Goal: Task Accomplishment & Management: Manage account settings

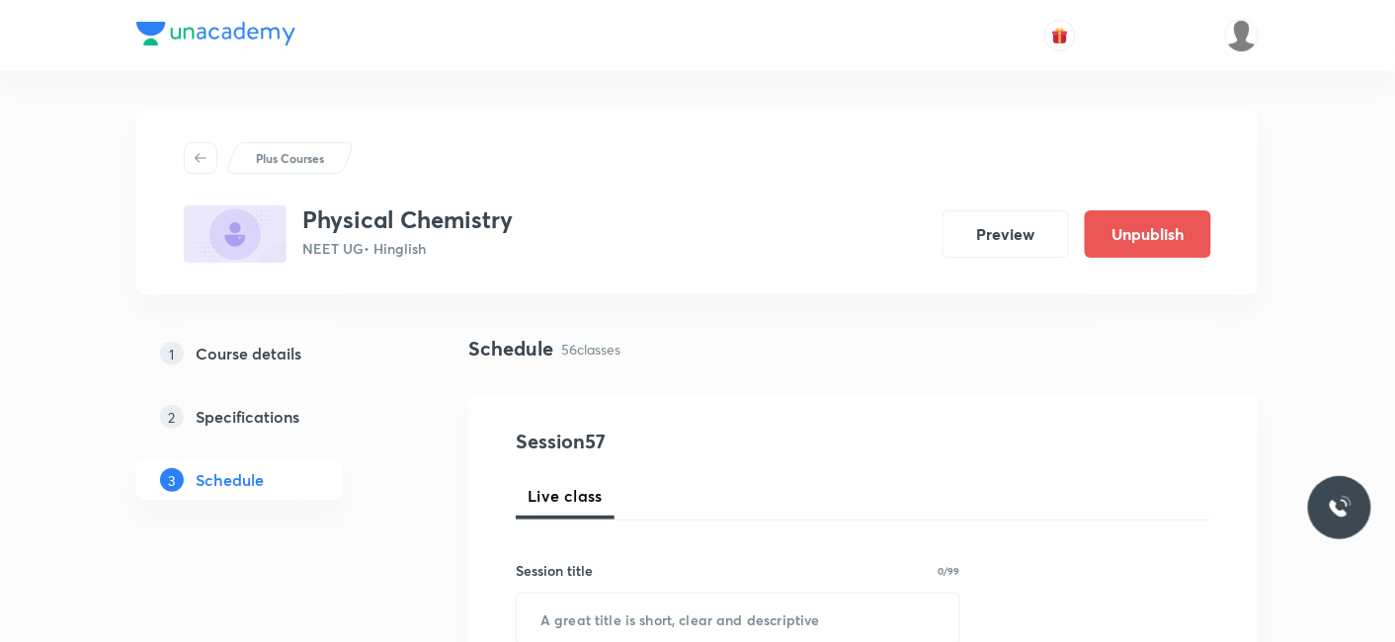
click at [780, 127] on div "Plus Courses Physical Chemistry NEET UG • Hinglish Preview Unpublish" at bounding box center [697, 203] width 1122 height 184
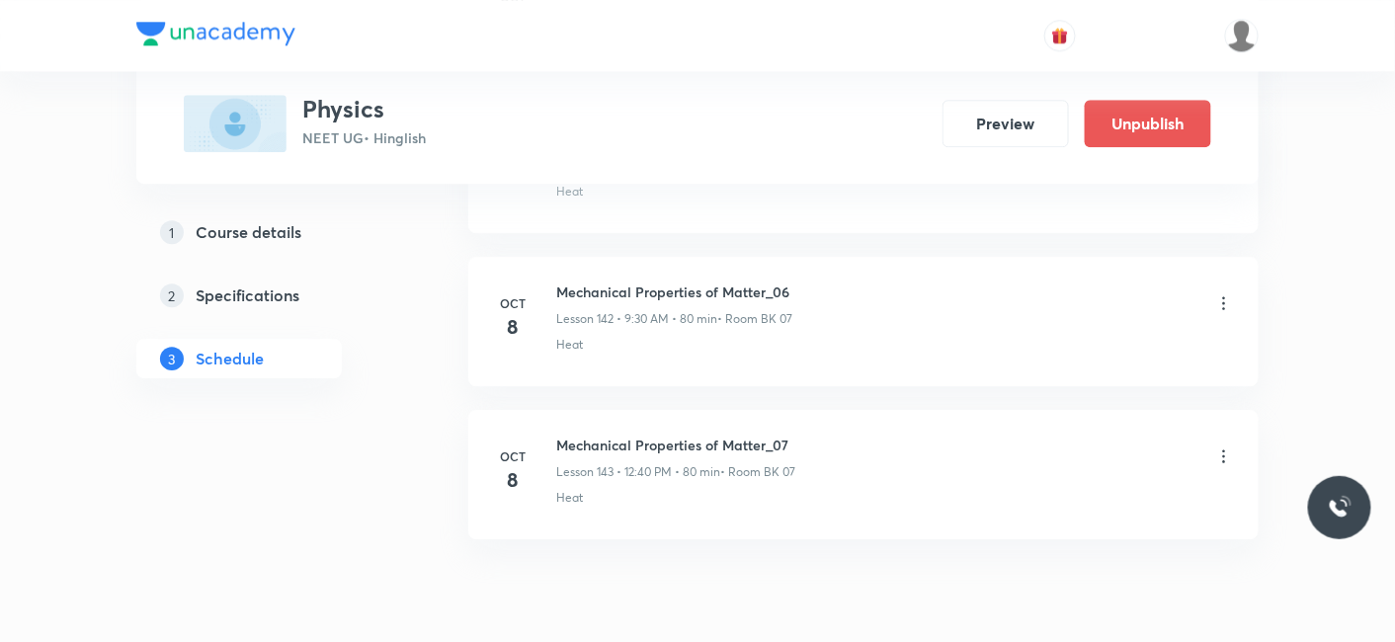
scroll to position [22771, 0]
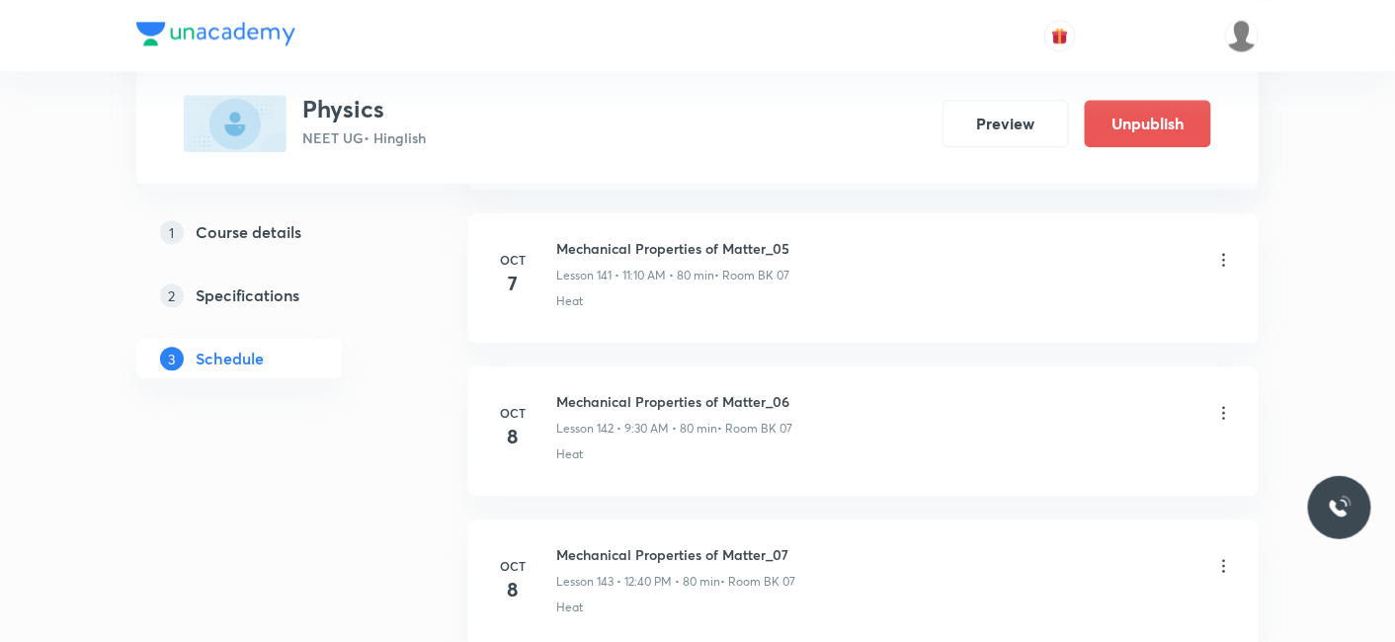
click at [1226, 403] on icon at bounding box center [1224, 413] width 20 height 20
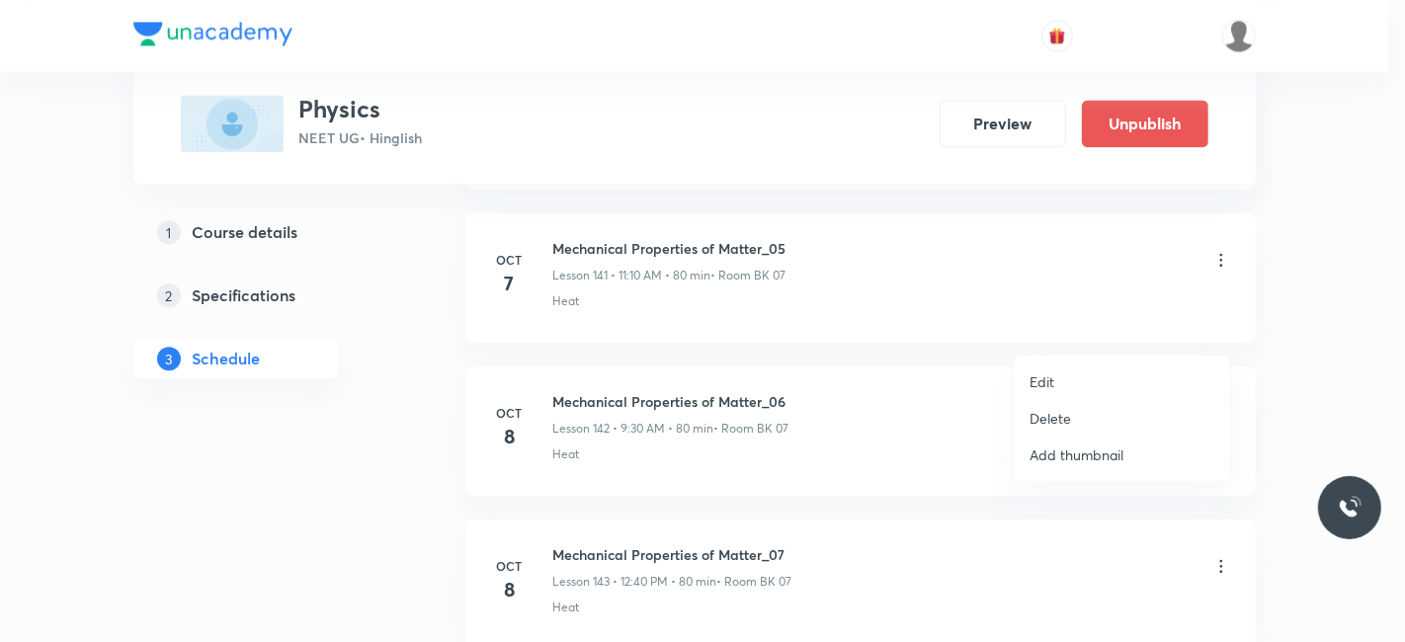
click at [1047, 416] on p "Delete" at bounding box center [1049, 418] width 41 height 21
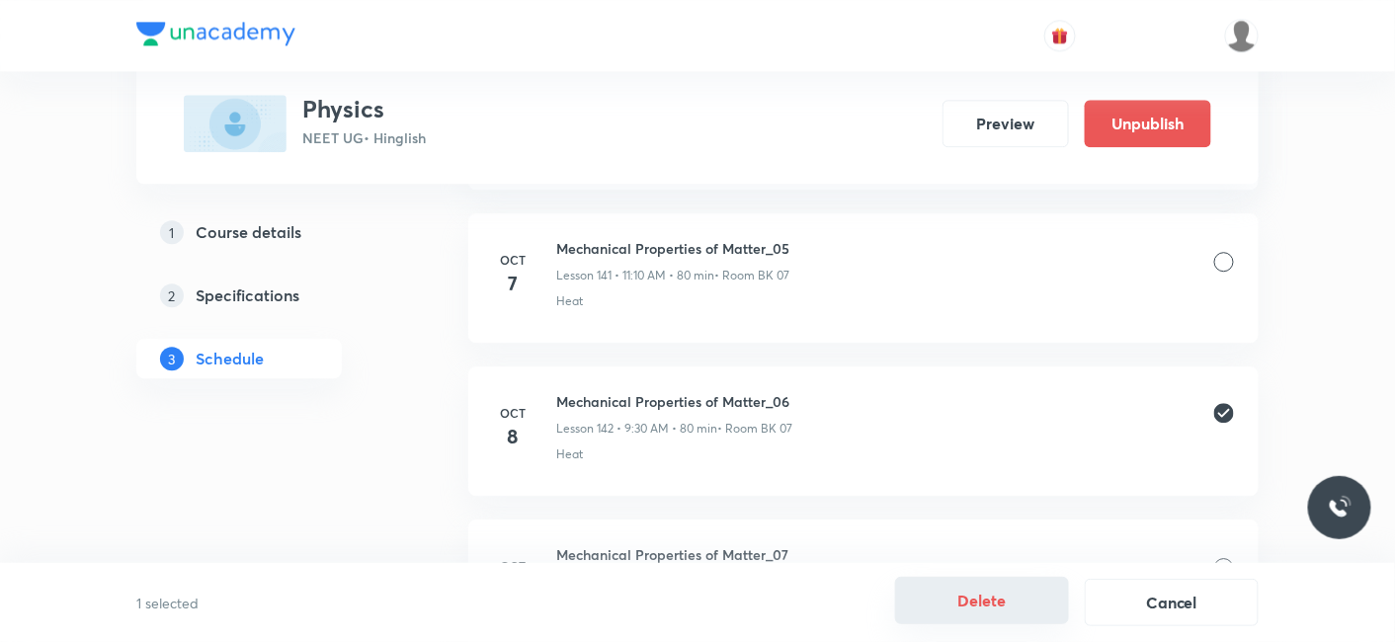
click at [1005, 603] on button "Delete" at bounding box center [982, 600] width 174 height 47
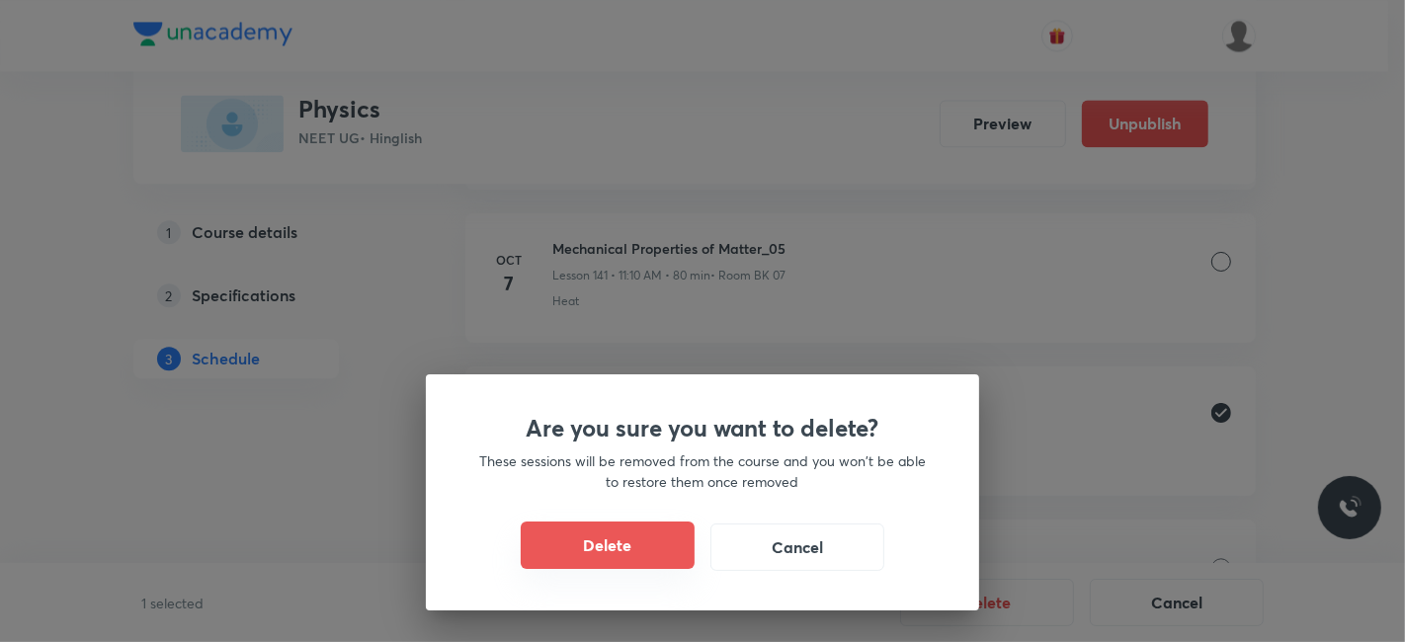
click at [587, 543] on button "Delete" at bounding box center [608, 545] width 174 height 47
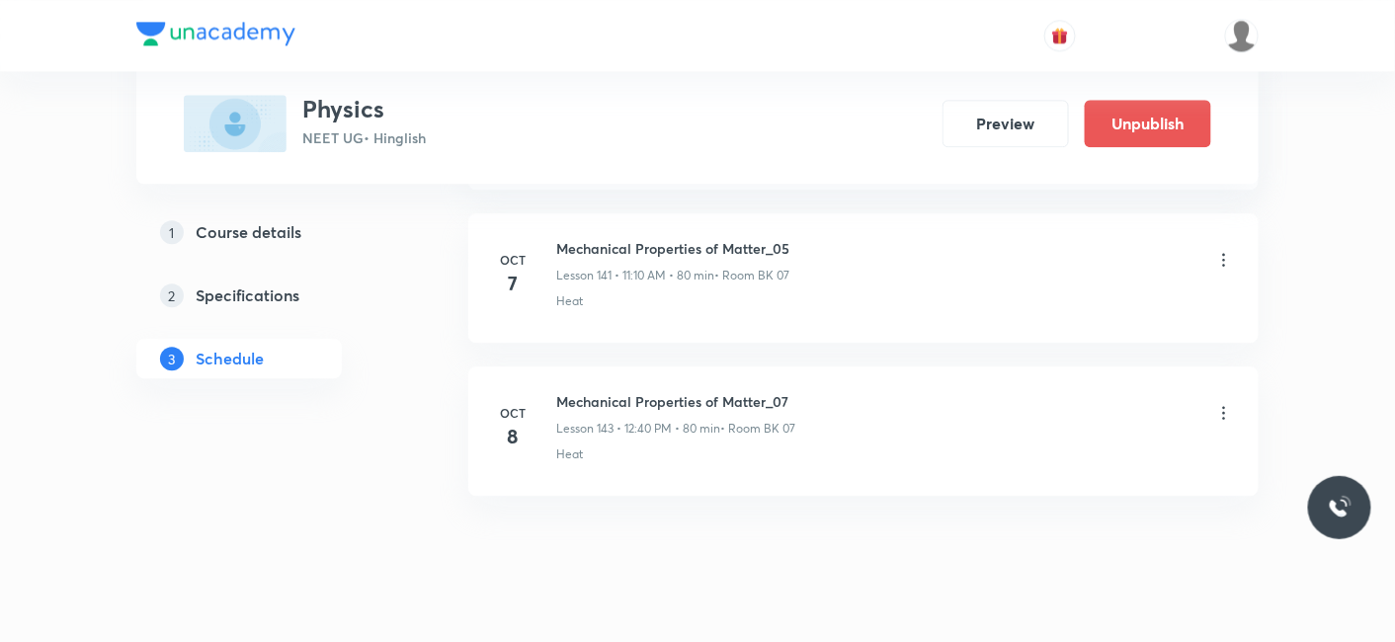
scroll to position [22729, 0]
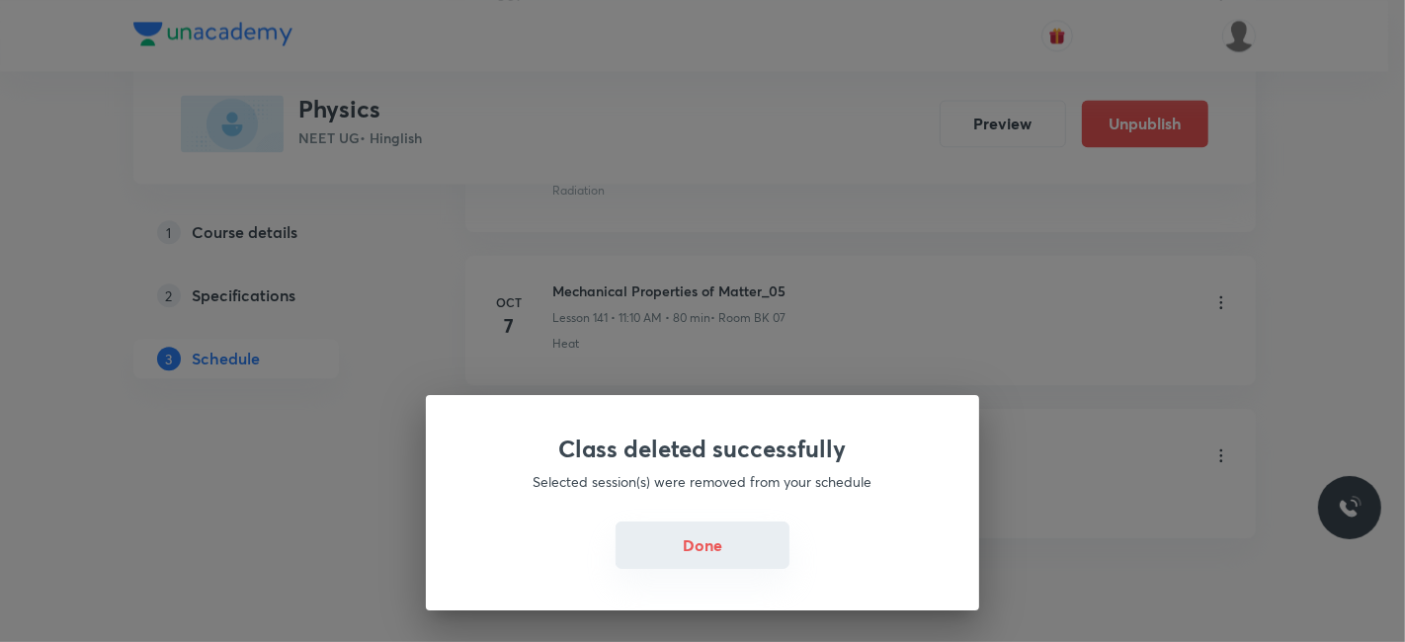
click at [701, 537] on button "Done" at bounding box center [702, 545] width 174 height 47
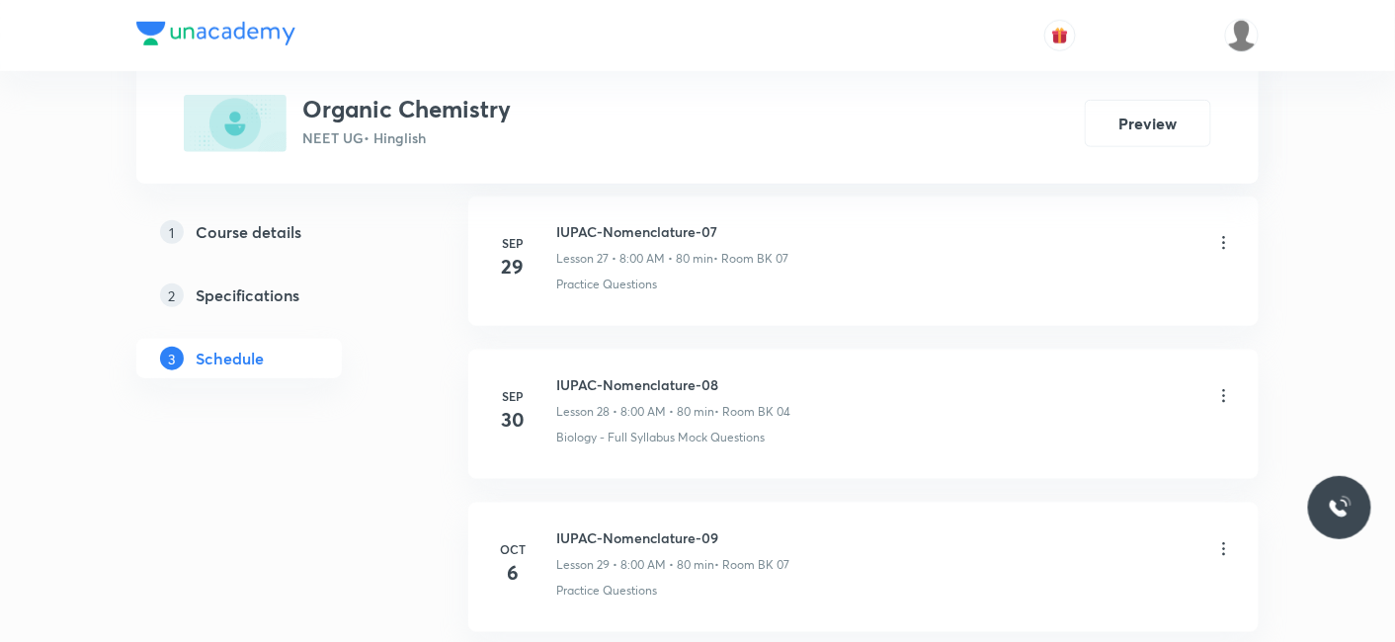
scroll to position [5514, 0]
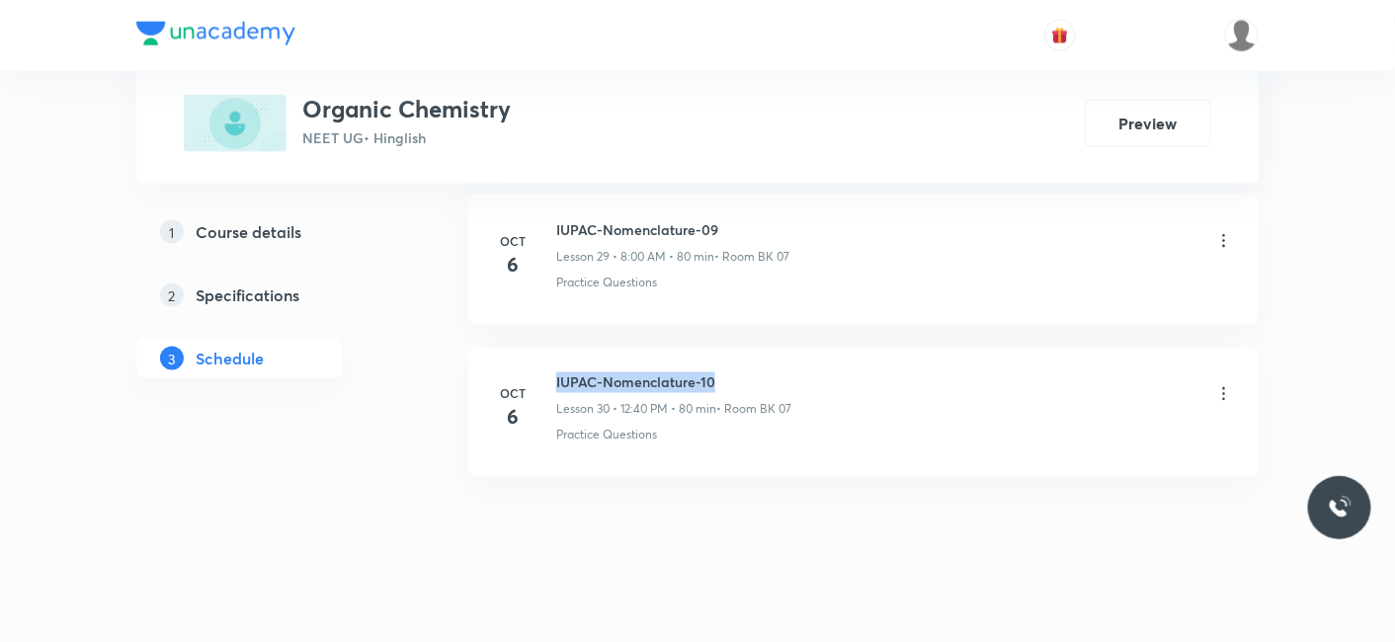
drag, startPoint x: 556, startPoint y: 364, endPoint x: 742, endPoint y: 367, distance: 185.7
click at [742, 372] on h6 "IUPAC-Nomenclature-10" at bounding box center [673, 382] width 235 height 21
copy h6 "IUPAC-Nomenclature-10"
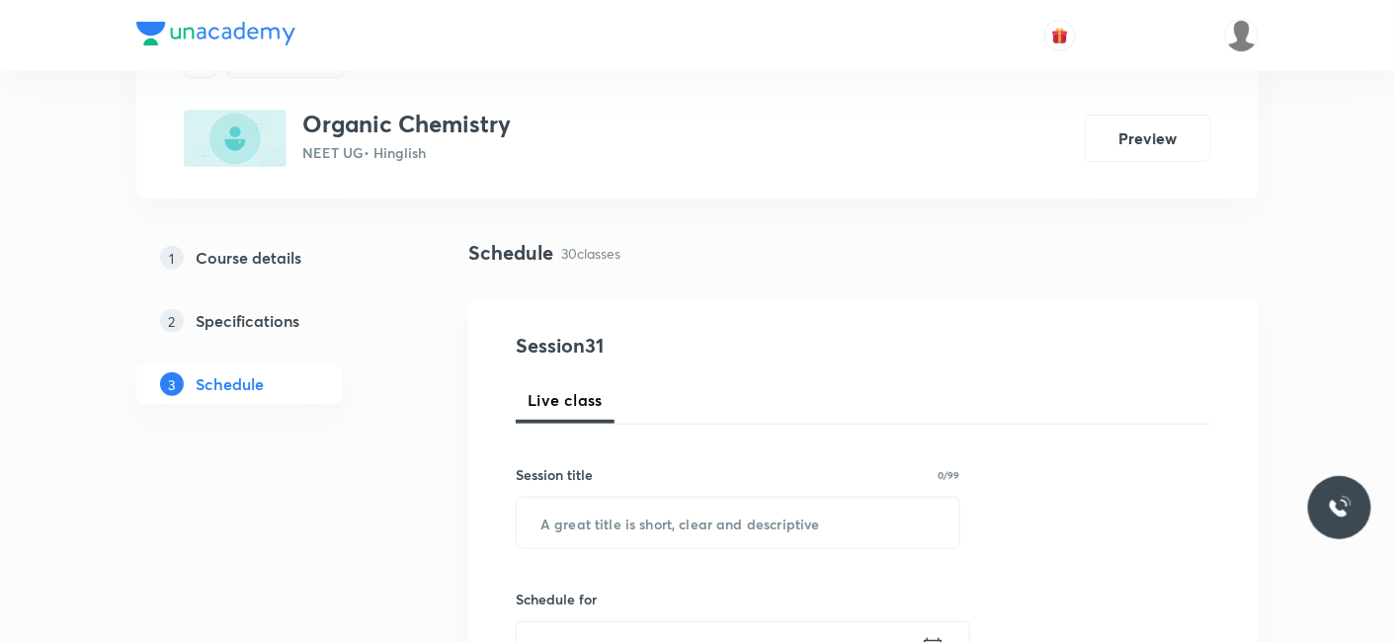
scroll to position [219, 0]
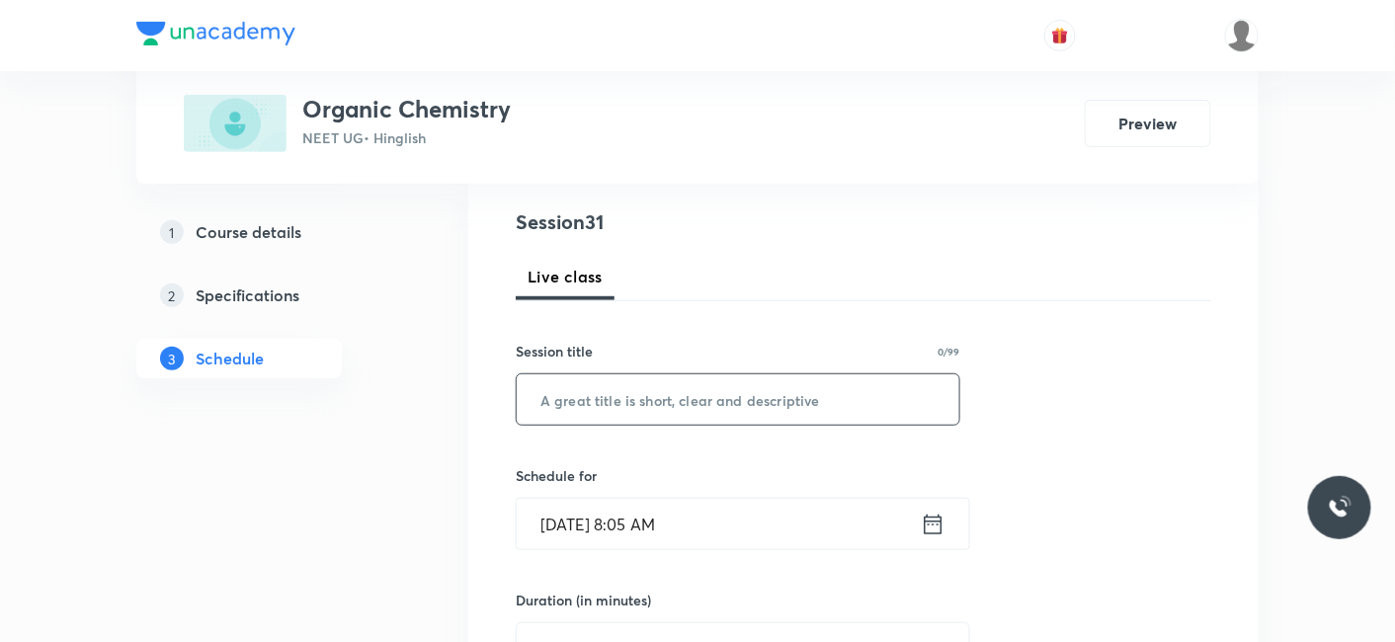
click at [630, 396] on input "text" at bounding box center [738, 399] width 443 height 50
paste input "IUPAC-Nomenclature-10"
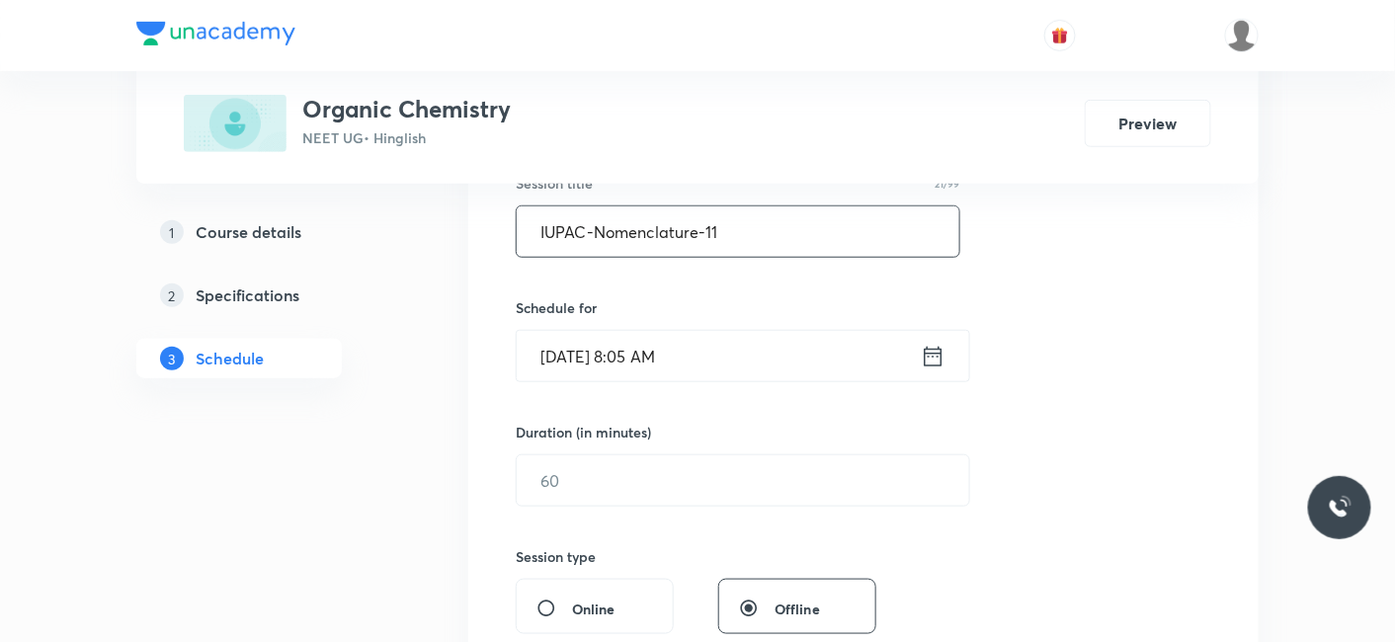
scroll to position [439, 0]
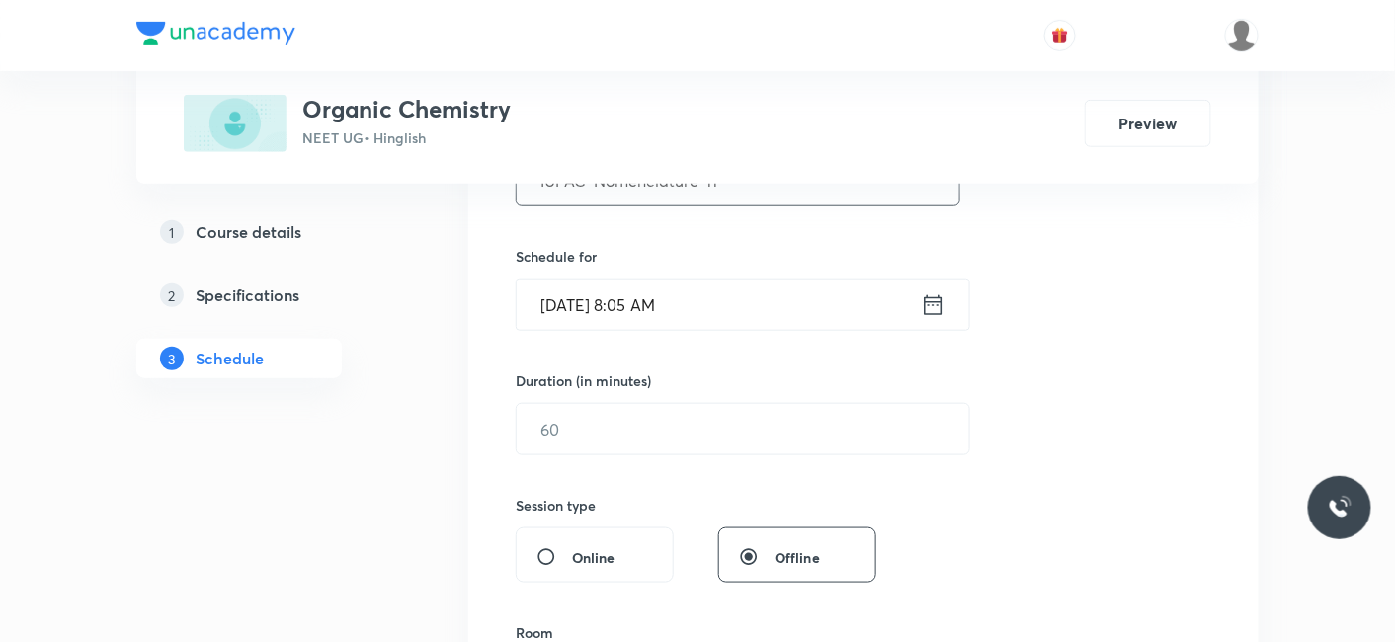
type input "IUPAC-Nomenclature-11"
click at [574, 305] on input "[DATE] 8:05 AM" at bounding box center [719, 305] width 404 height 50
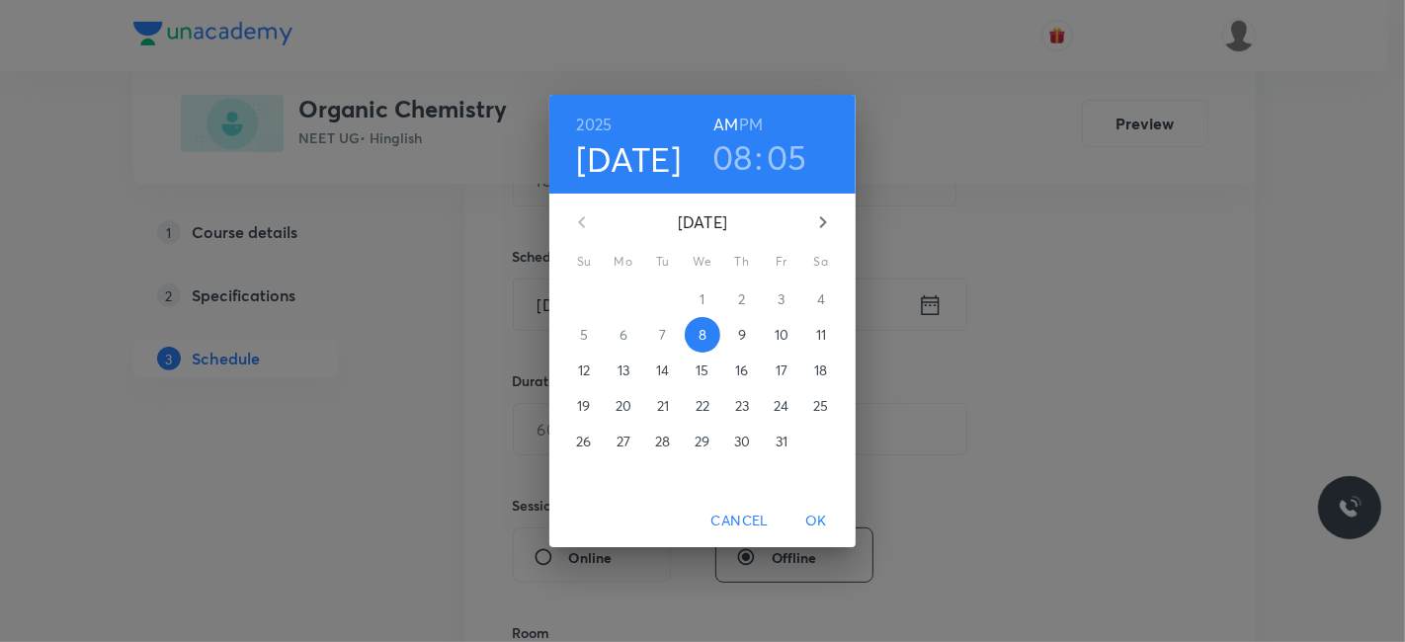
click at [750, 162] on h3 "08" at bounding box center [732, 156] width 41 height 41
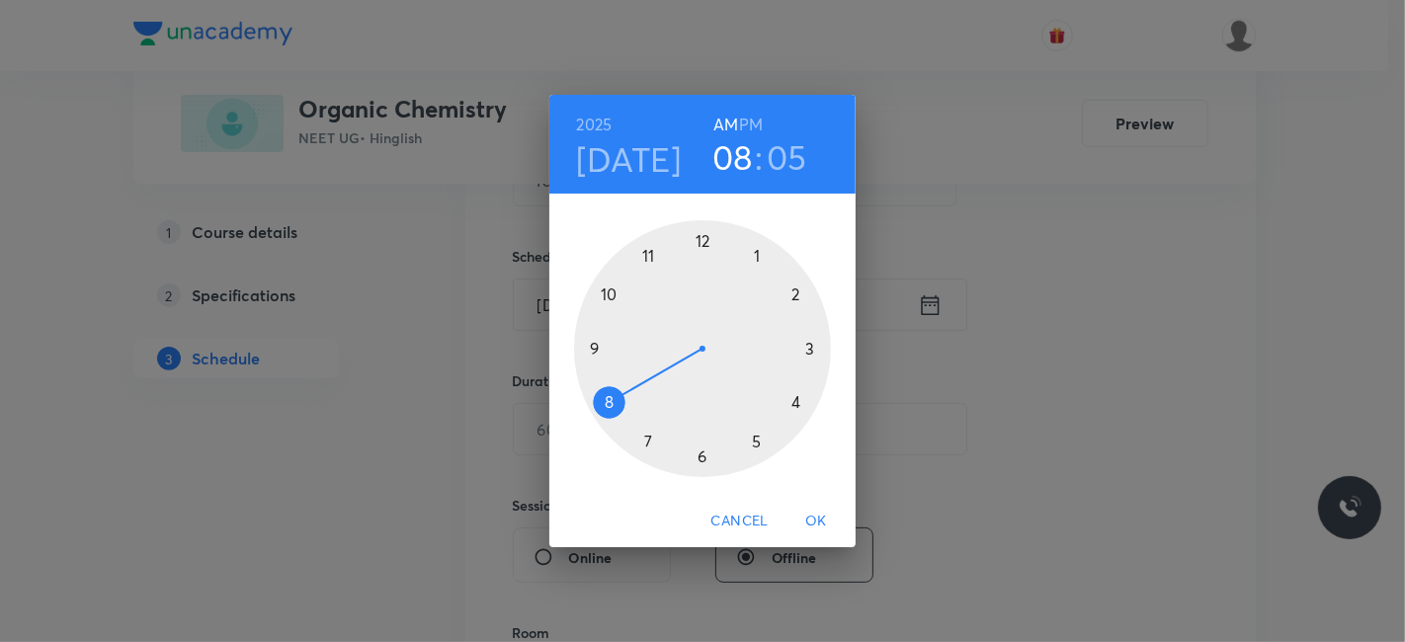
click at [591, 342] on div at bounding box center [702, 348] width 257 height 257
click at [704, 452] on div at bounding box center [702, 348] width 257 height 257
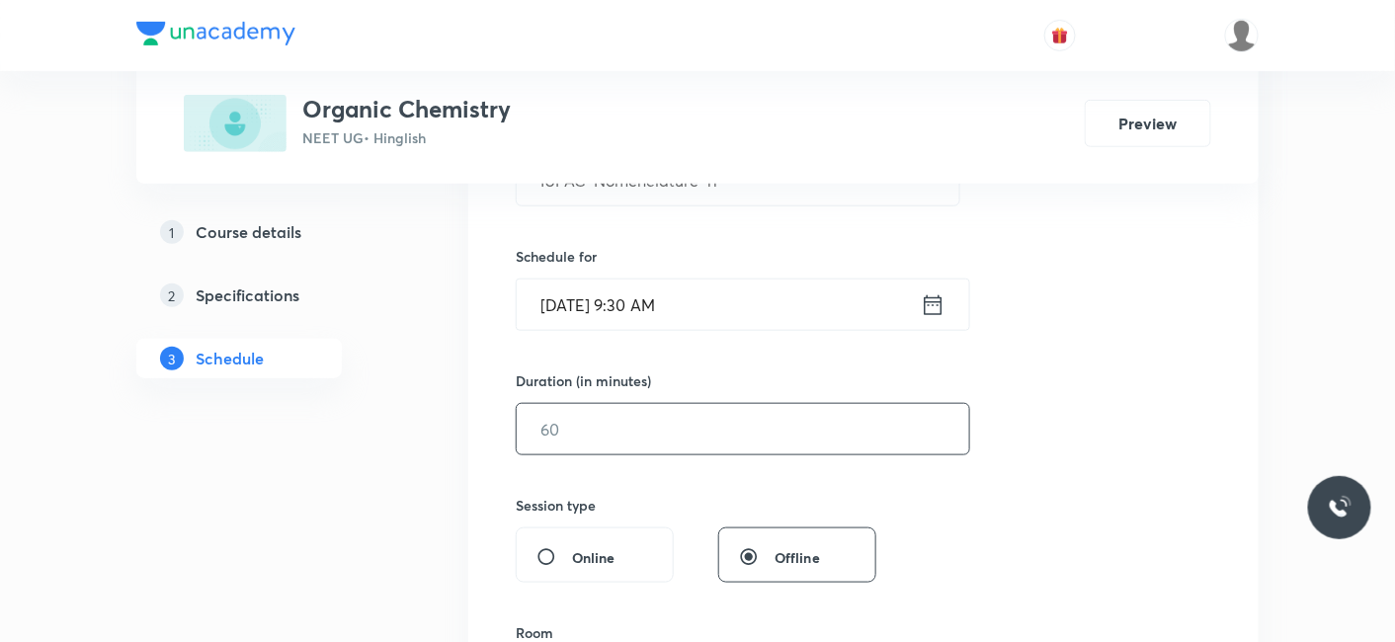
click at [624, 436] on input "text" at bounding box center [743, 429] width 452 height 50
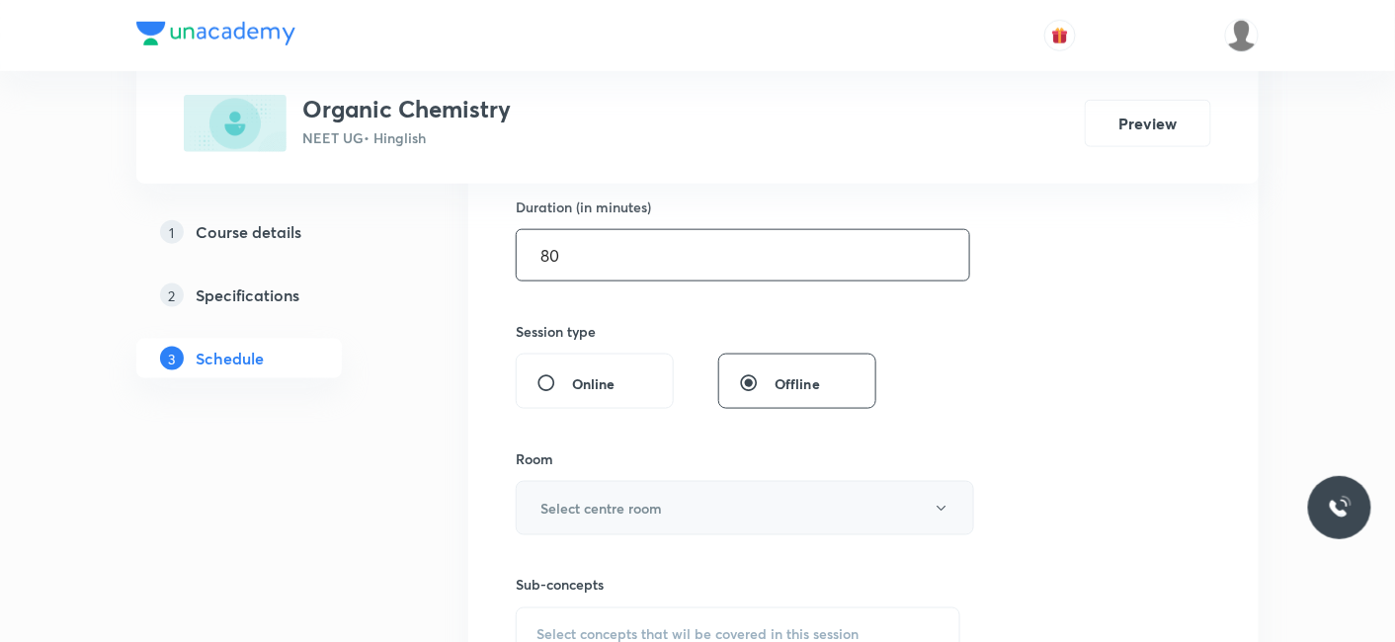
scroll to position [658, 0]
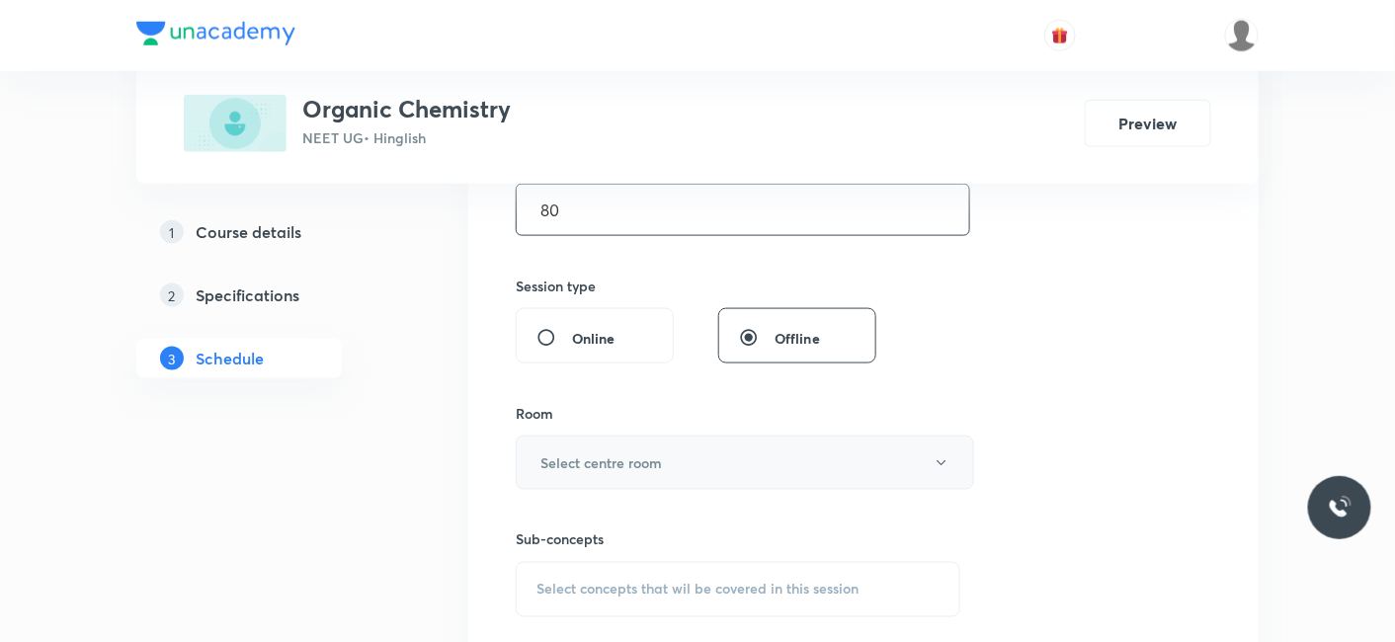
type input "80"
click at [553, 469] on h6 "Select centre room" at bounding box center [601, 462] width 122 height 21
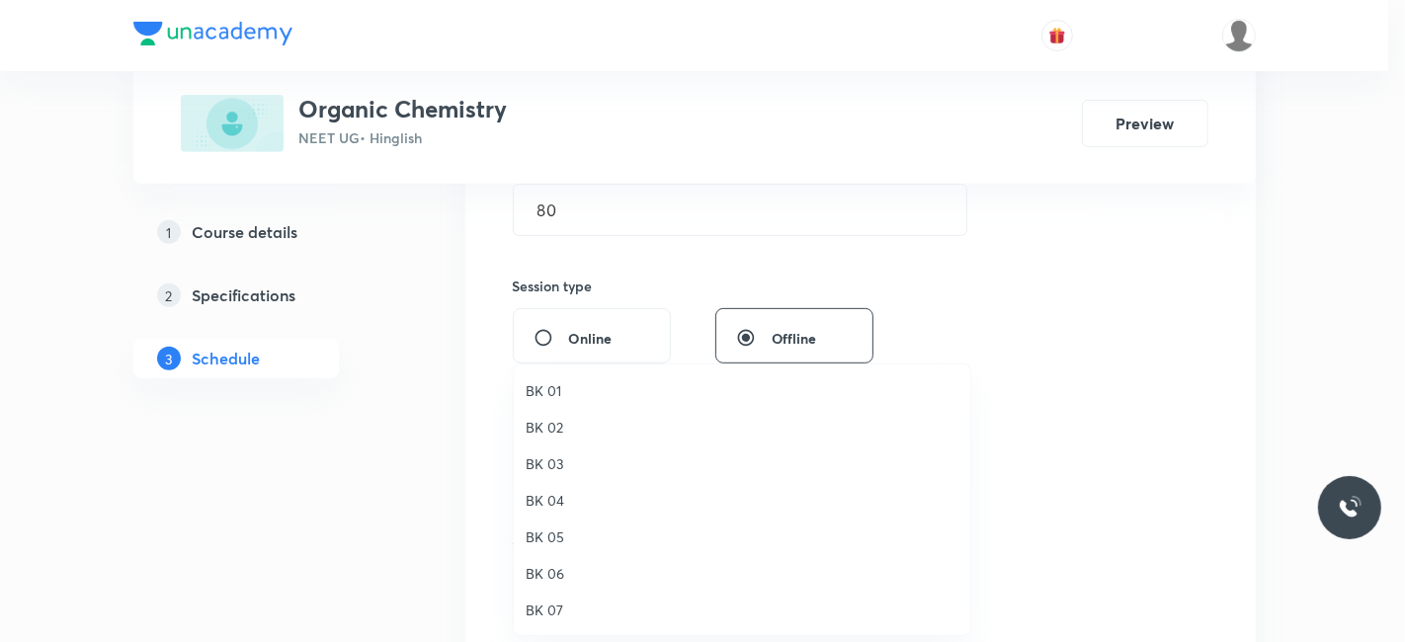
click at [539, 608] on span "BK 07" at bounding box center [742, 610] width 433 height 21
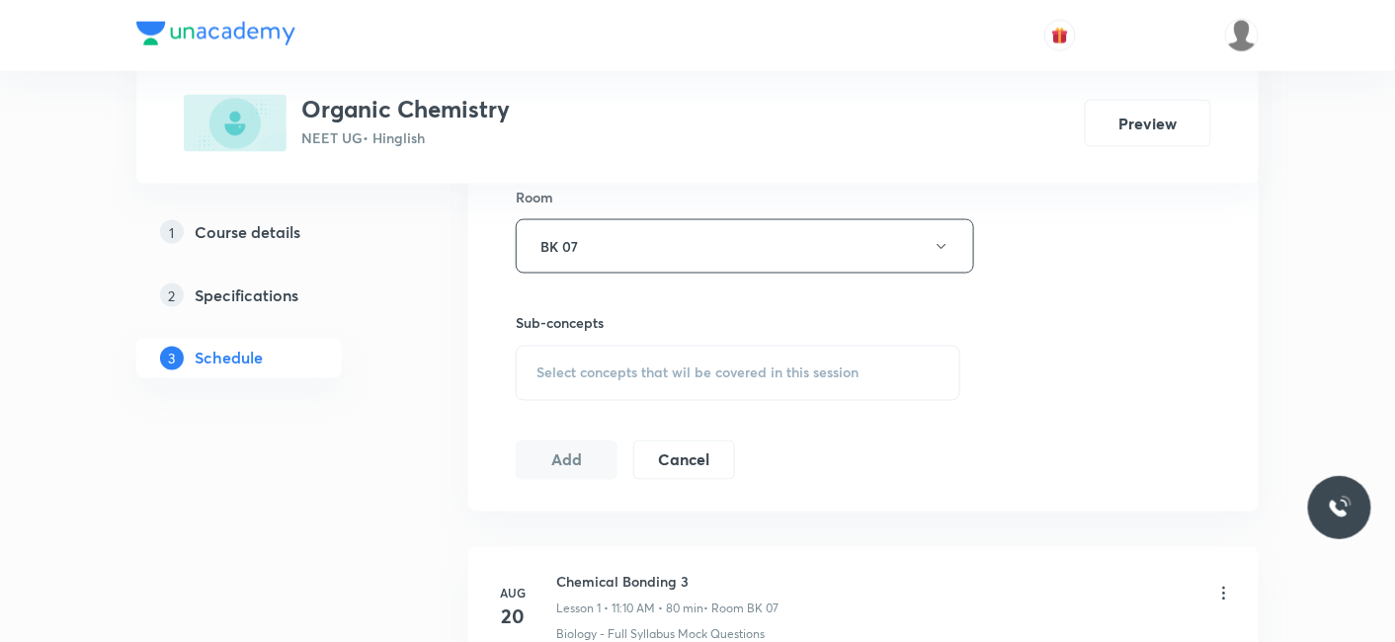
scroll to position [877, 0]
click at [607, 376] on div "Select concepts that wil be covered in this session" at bounding box center [738, 370] width 445 height 55
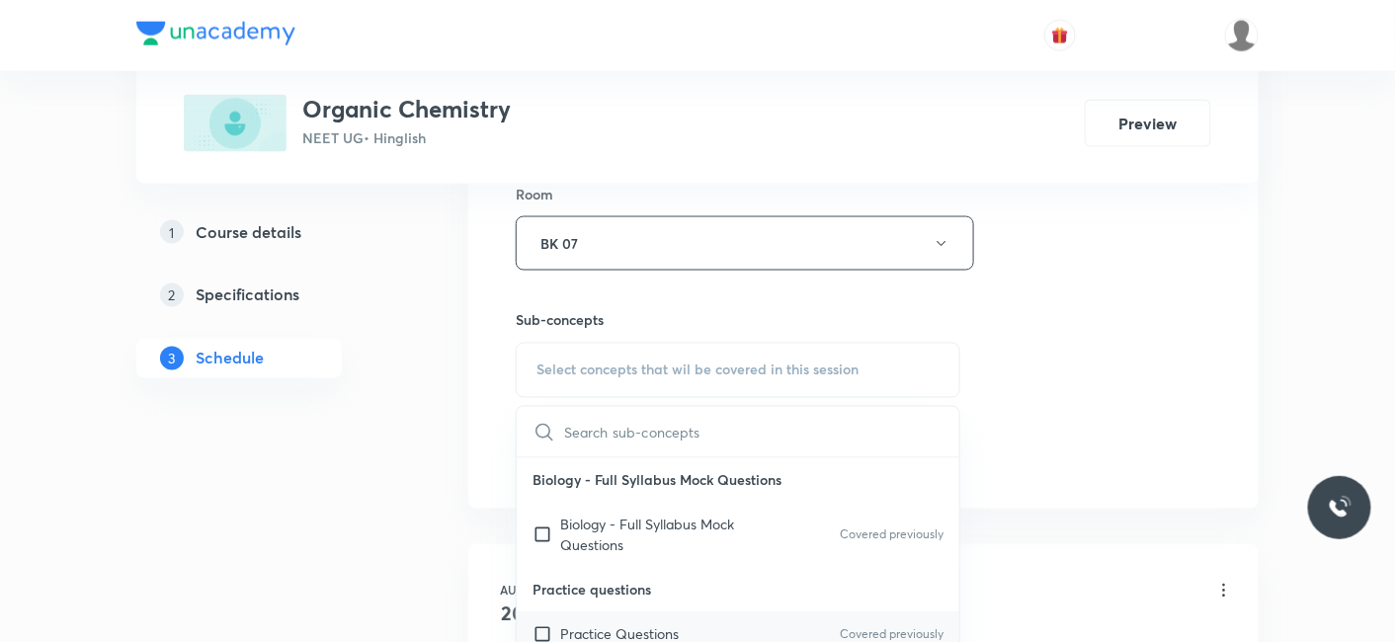
click at [607, 636] on p "Practice Questions" at bounding box center [619, 634] width 119 height 21
checkbox input "true"
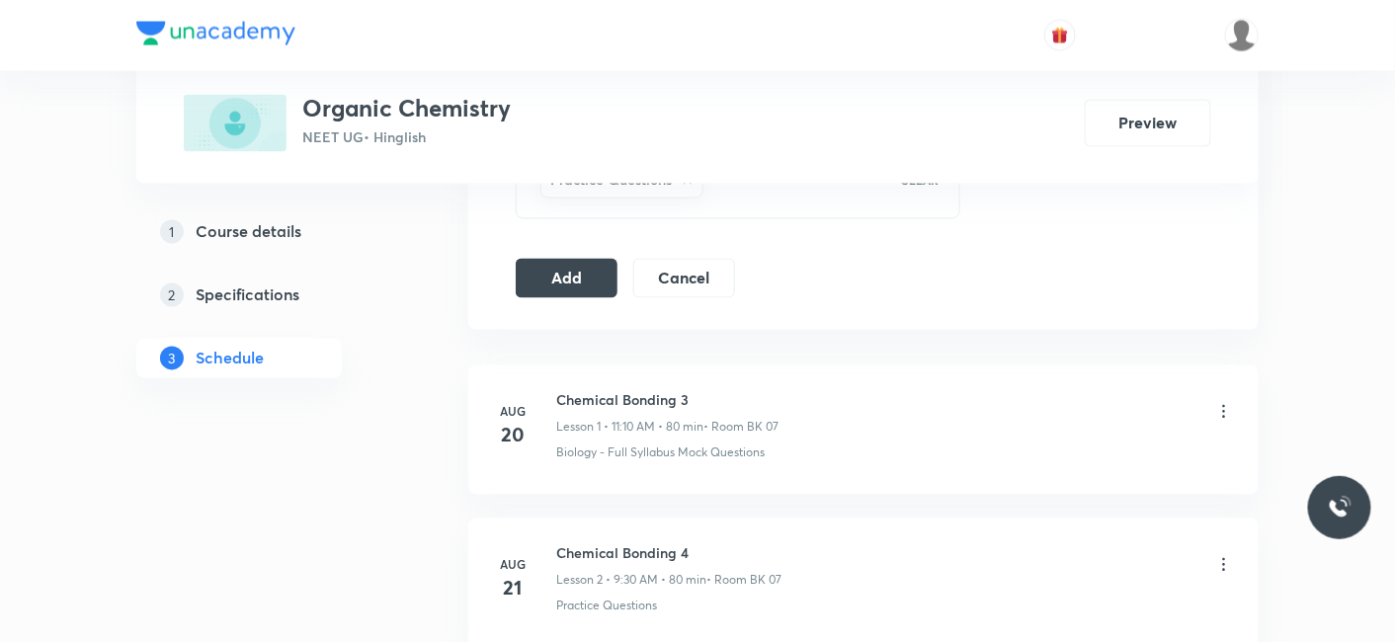
scroll to position [1098, 0]
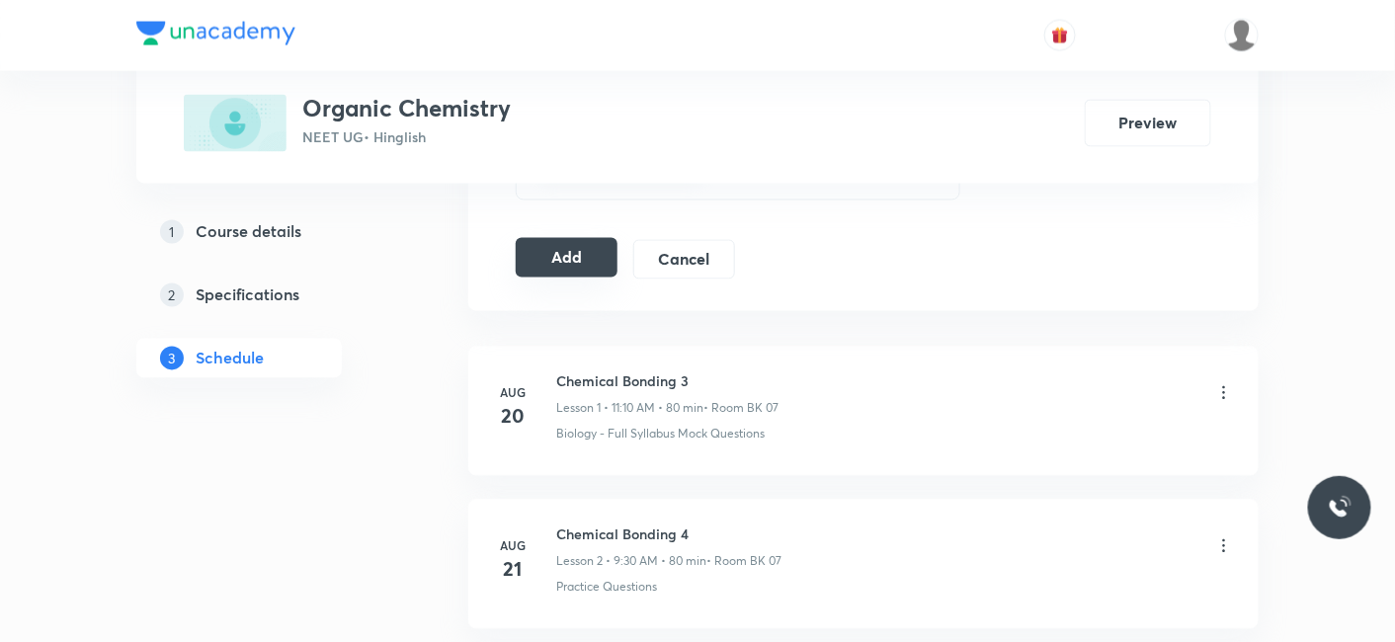
click at [549, 254] on button "Add" at bounding box center [567, 258] width 102 height 40
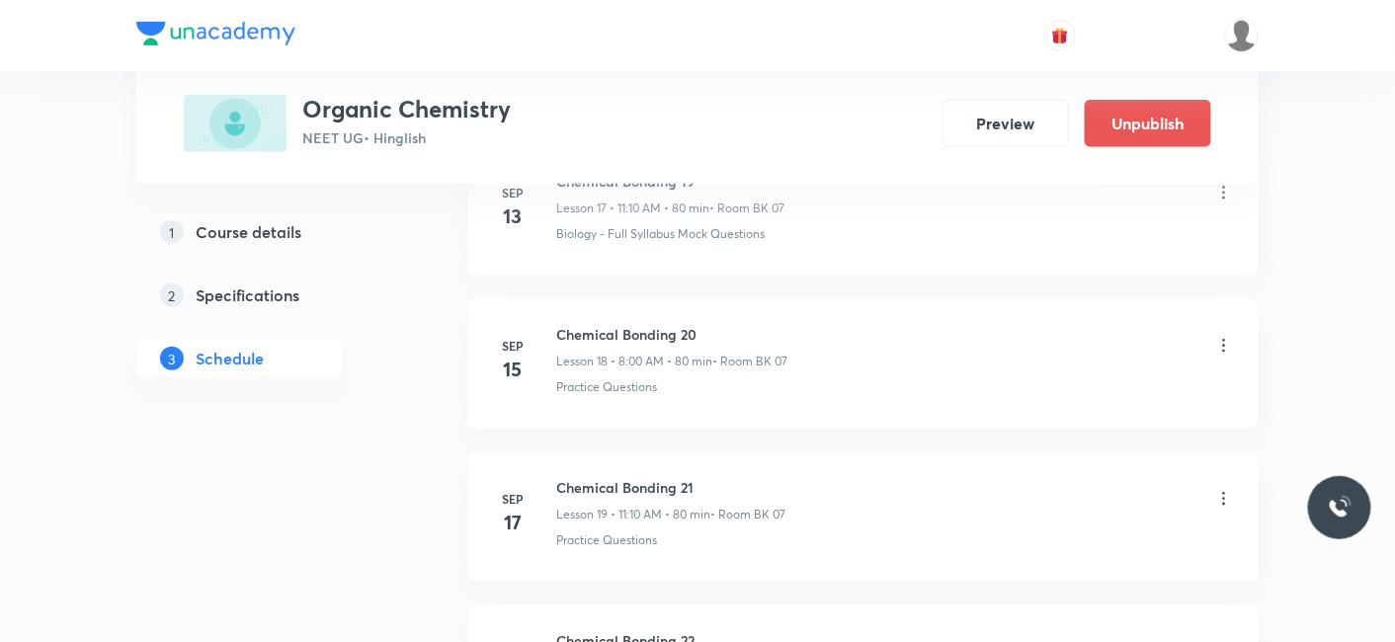
scroll to position [4763, 0]
